Goal: Task Accomplishment & Management: Use online tool/utility

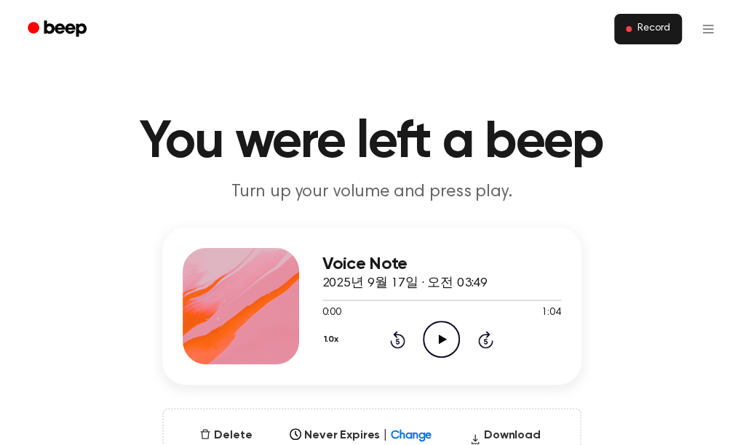
click at [644, 40] on button "Record" at bounding box center [648, 29] width 68 height 31
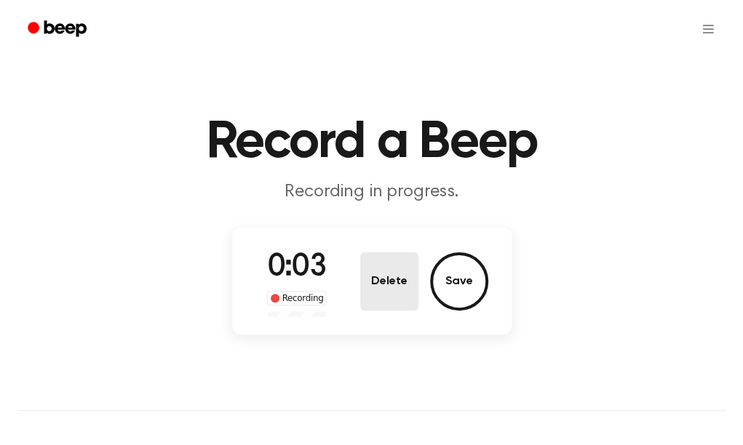
click at [394, 295] on button "Delete" at bounding box center [389, 281] width 58 height 58
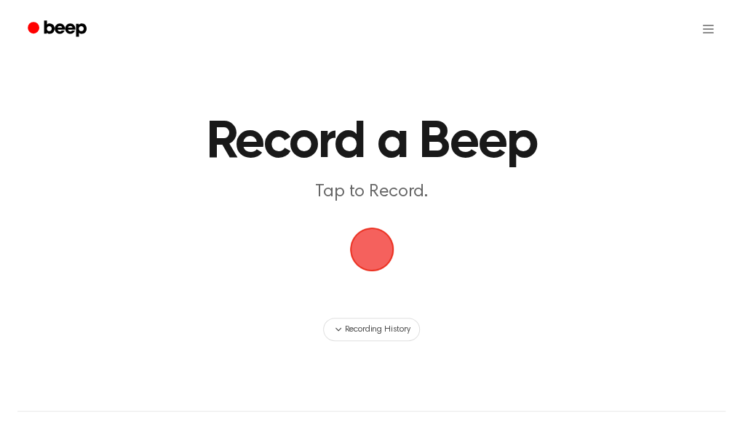
click at [383, 239] on span "button" at bounding box center [371, 249] width 47 height 47
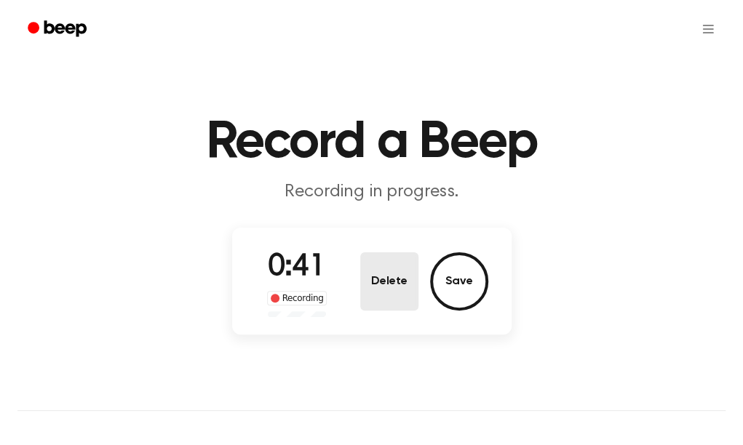
click at [389, 281] on button "Delete" at bounding box center [389, 281] width 58 height 58
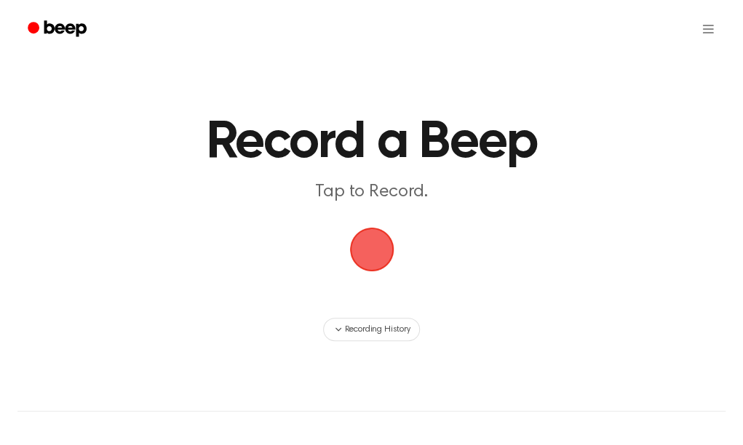
click at [380, 257] on span "button" at bounding box center [371, 249] width 41 height 41
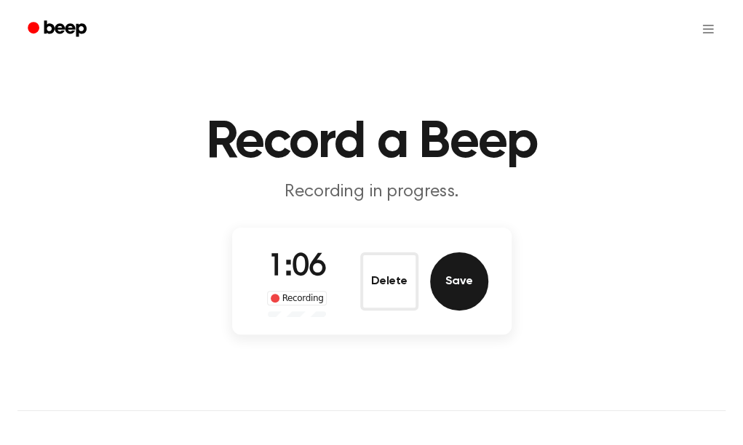
click at [461, 281] on button "Save" at bounding box center [459, 281] width 58 height 58
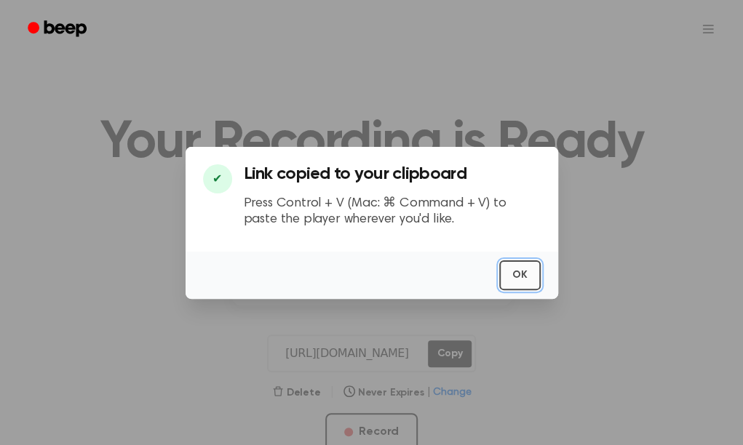
click at [537, 270] on button "OK" at bounding box center [519, 275] width 41 height 30
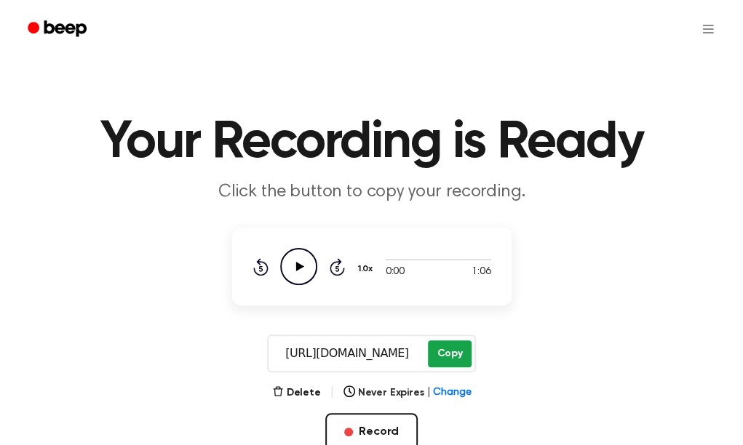
click at [460, 352] on button "Copy" at bounding box center [449, 353] width 43 height 27
